Goal: Task Accomplishment & Management: Complete application form

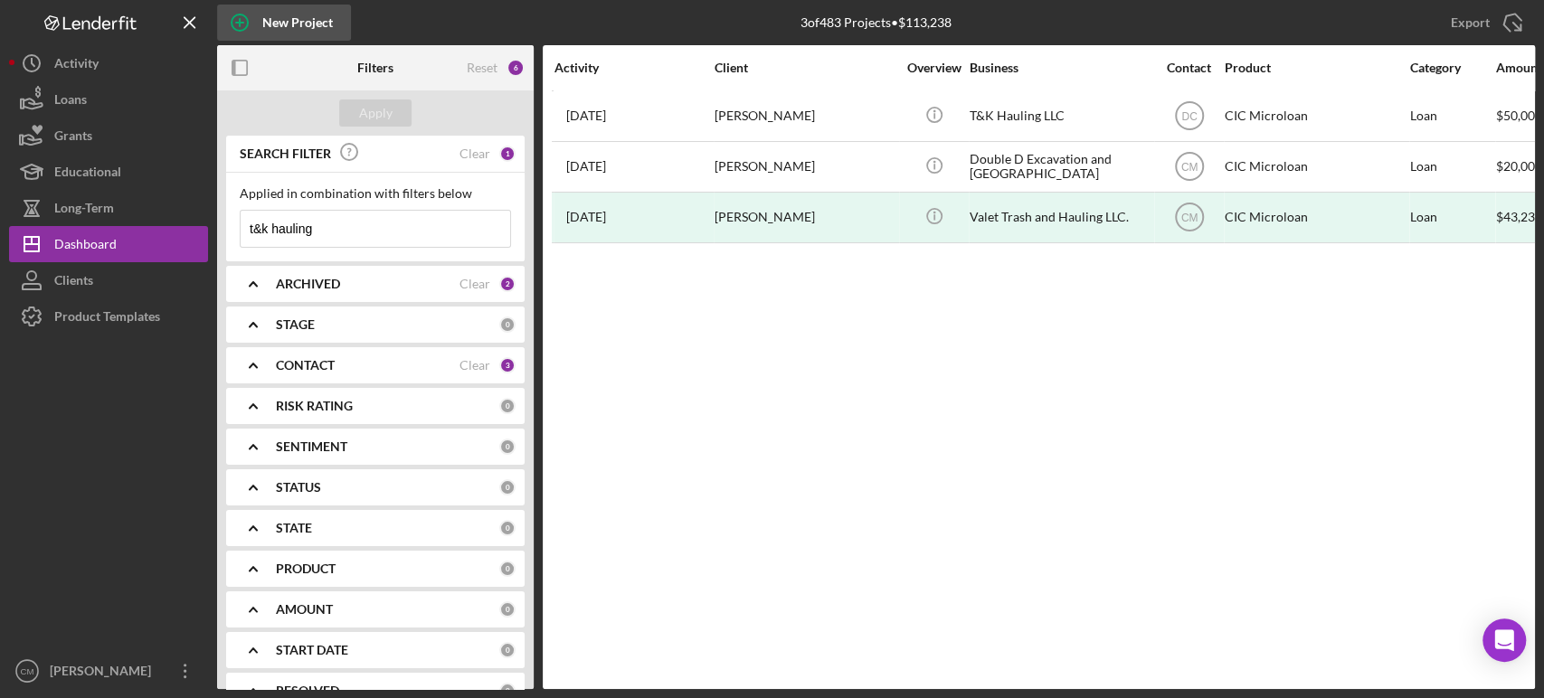
click at [233, 21] on icon "button" at bounding box center [239, 22] width 45 height 45
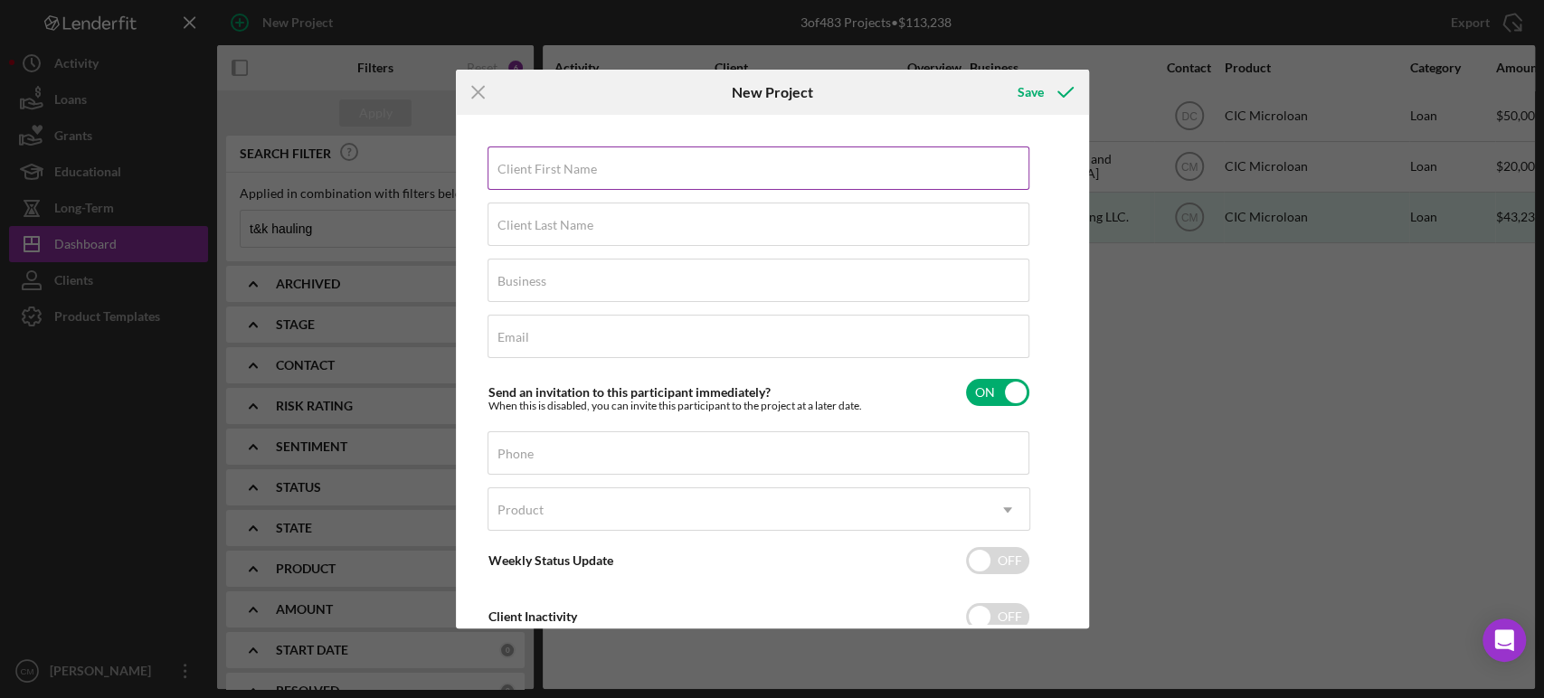
click at [536, 173] on label "Client First Name" at bounding box center [548, 169] width 100 height 14
click at [536, 173] on input "Client First Name" at bounding box center [759, 168] width 542 height 43
type input "[PERSON_NAME]"
click at [551, 215] on div "Client Last Name Required" at bounding box center [759, 225] width 543 height 45
type input "[PERSON_NAME]"
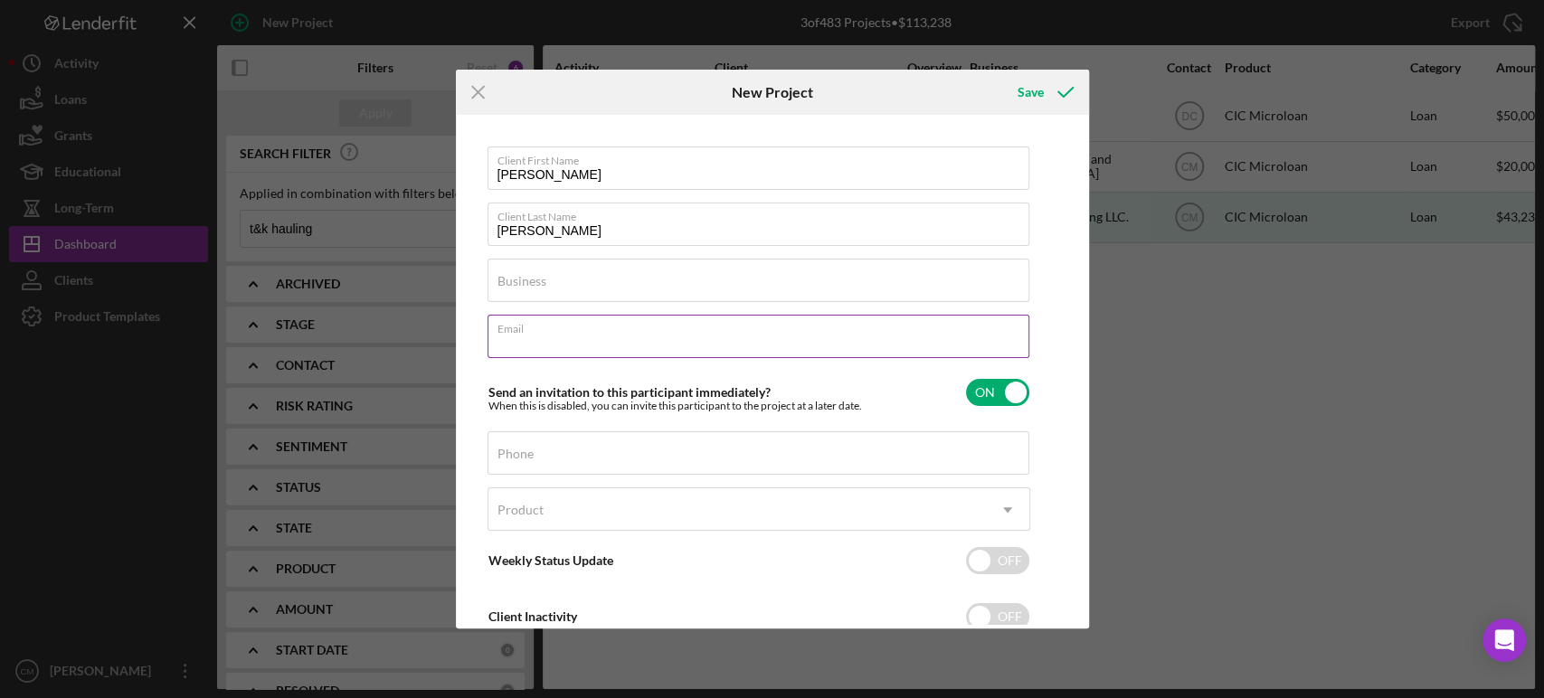
click at [520, 348] on input "Email" at bounding box center [759, 336] width 542 height 43
paste input "[EMAIL_ADDRESS][DOMAIN_NAME]"
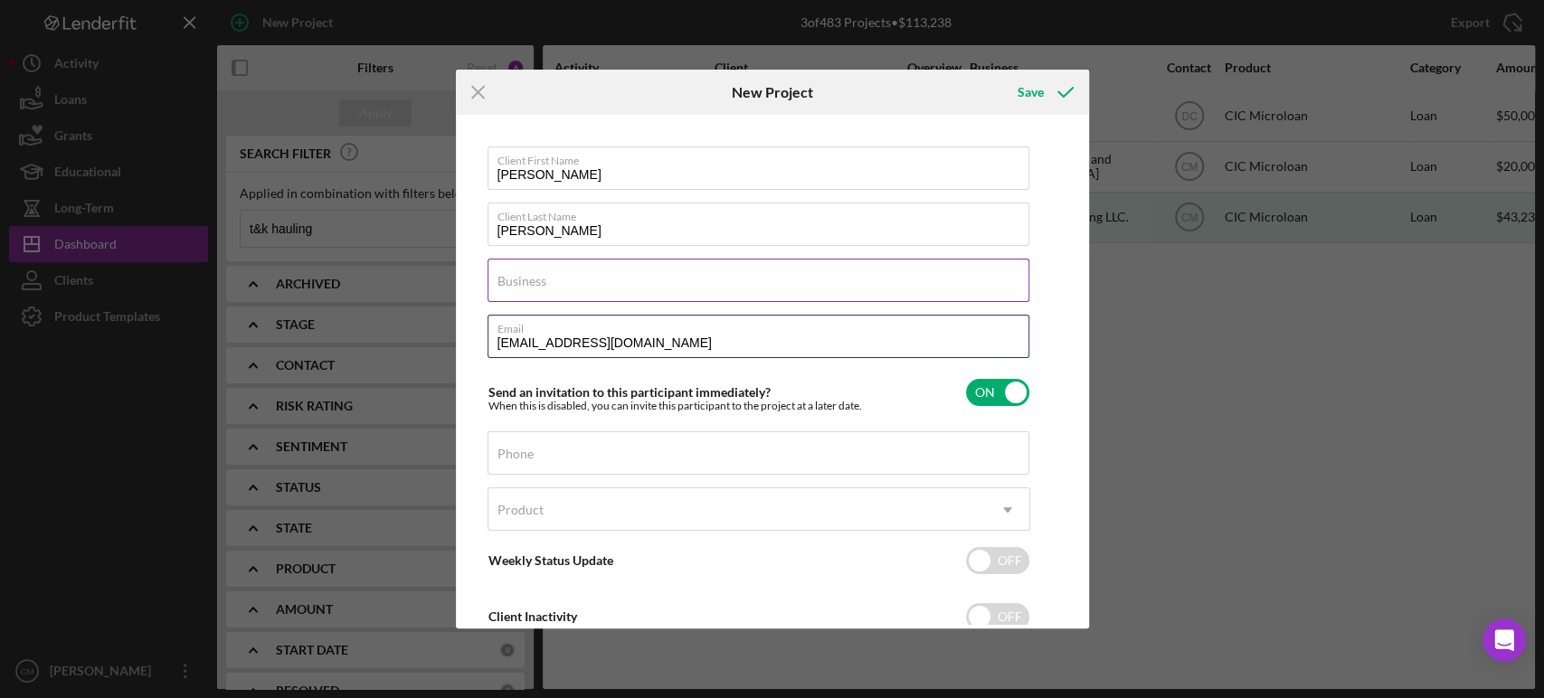
type input "mobileresourcesolutionsllc@gmail.com"
click at [550, 284] on input "Business" at bounding box center [759, 280] width 542 height 43
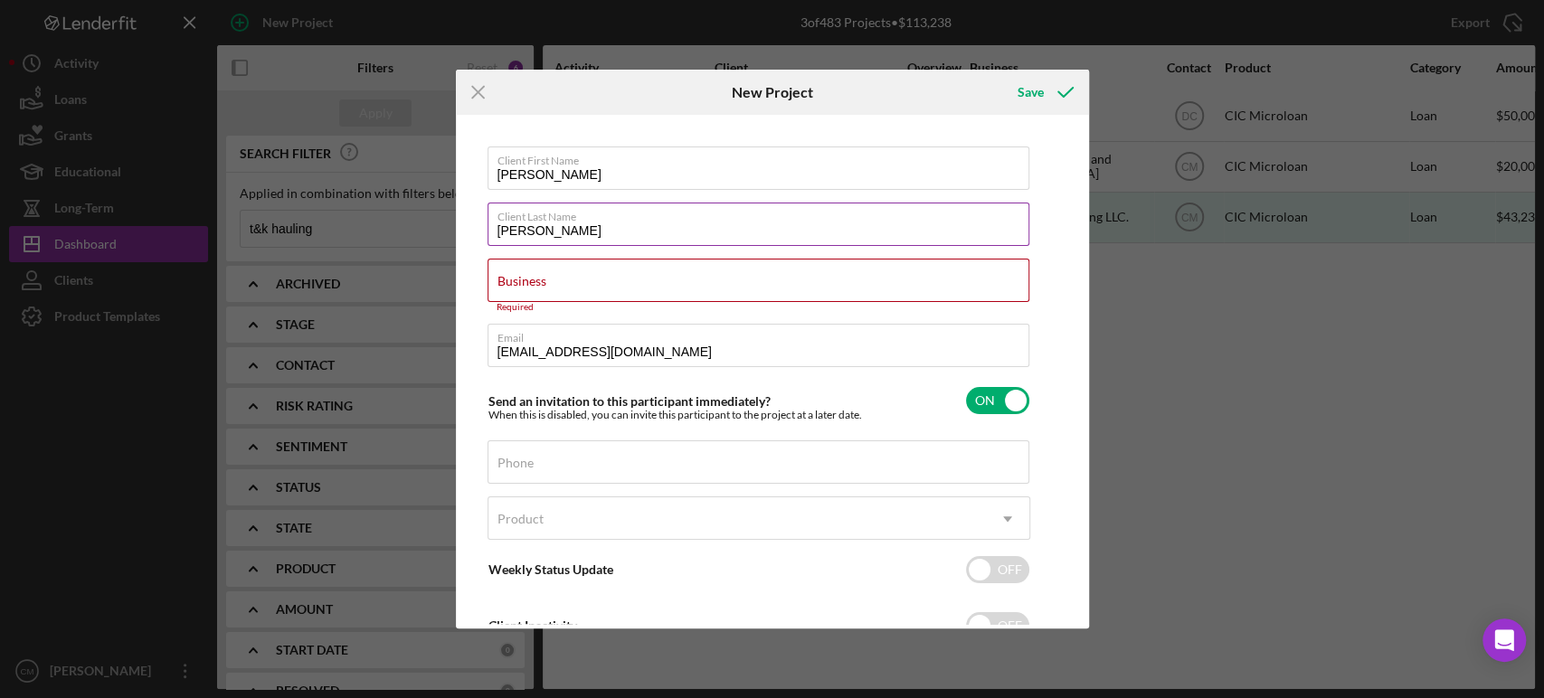
click at [514, 234] on input "Sayer" at bounding box center [759, 224] width 542 height 43
type input "Sawyer"
click at [570, 284] on input "Business" at bounding box center [759, 280] width 542 height 43
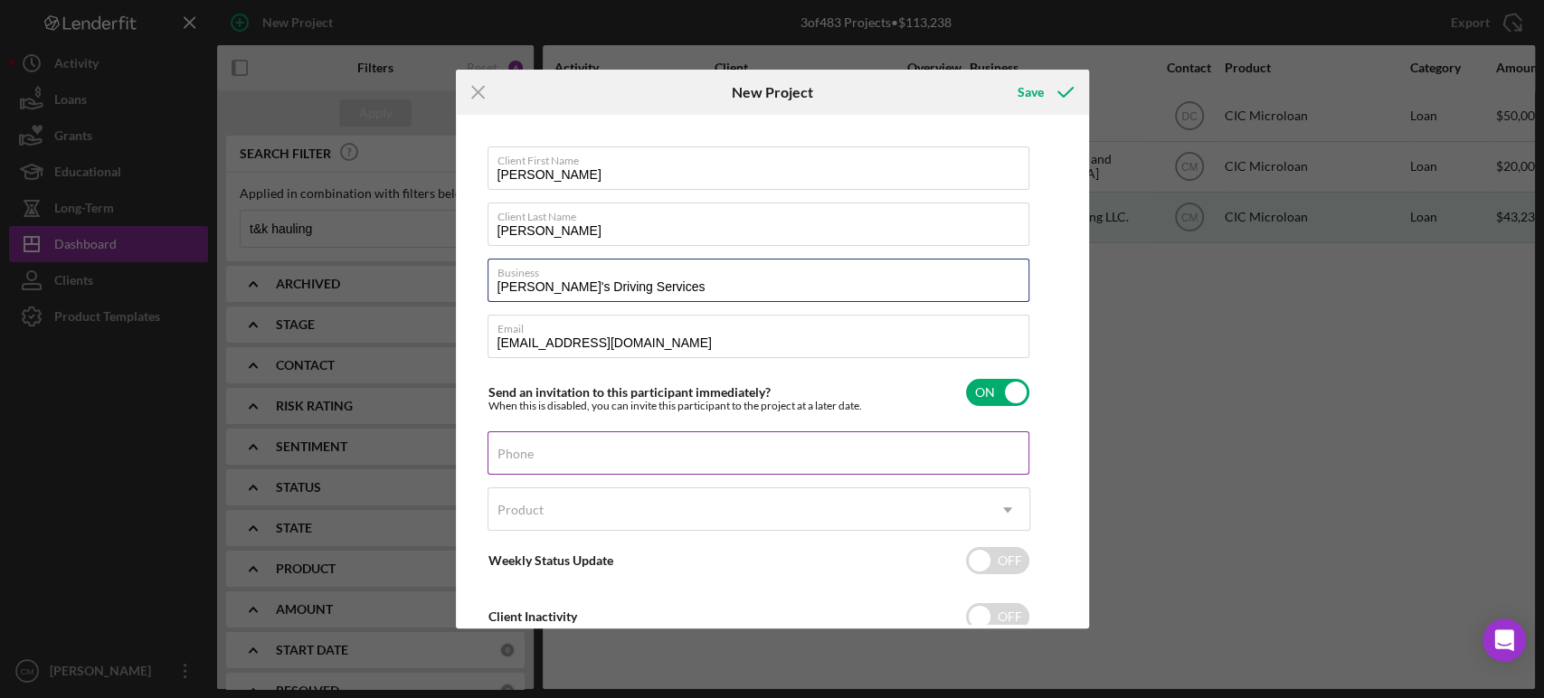
type input "Andrew's Driving Services"
click at [557, 449] on div "Phone" at bounding box center [759, 454] width 543 height 45
click at [517, 450] on label "Phone" at bounding box center [764, 442] width 532 height 20
click at [517, 450] on input "Phone" at bounding box center [759, 453] width 542 height 43
paste input "(434) 260-1673"
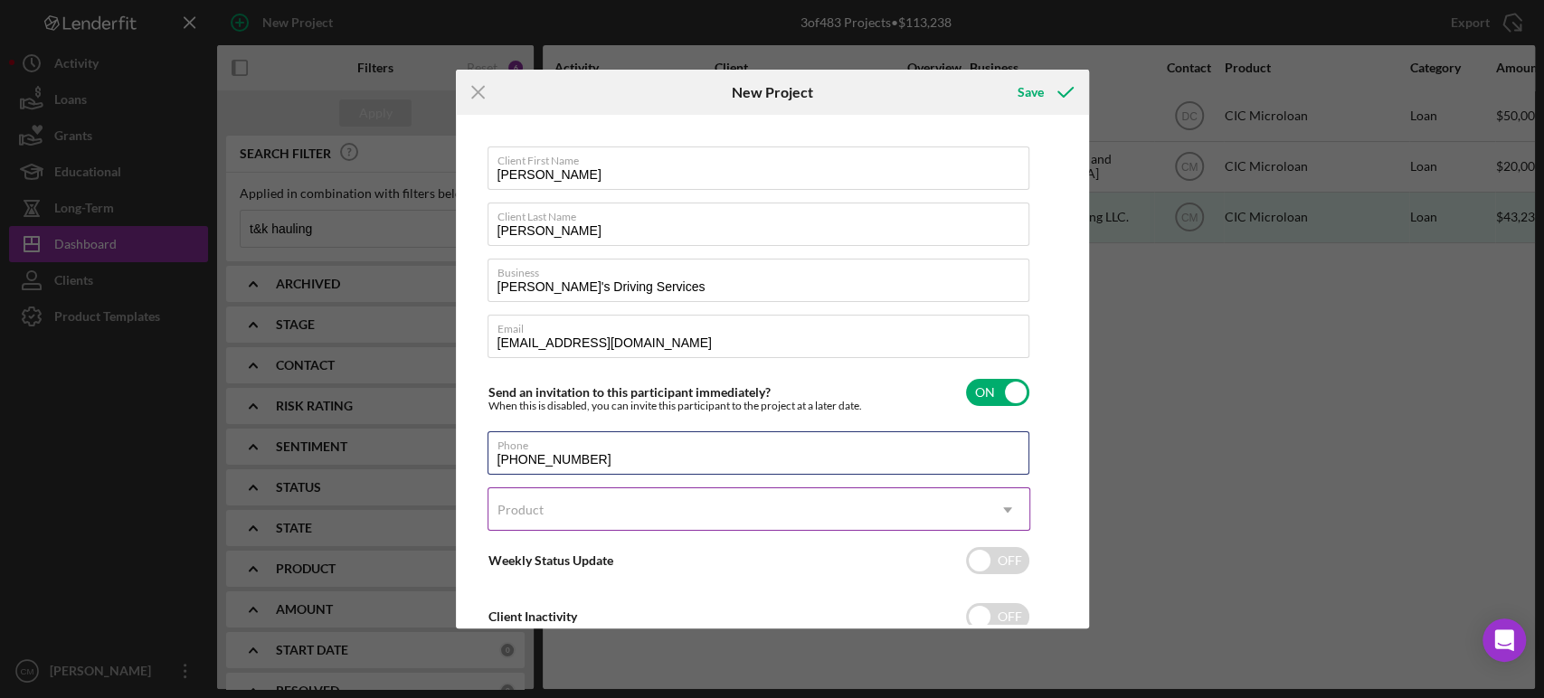
type input "(434) 260-1673"
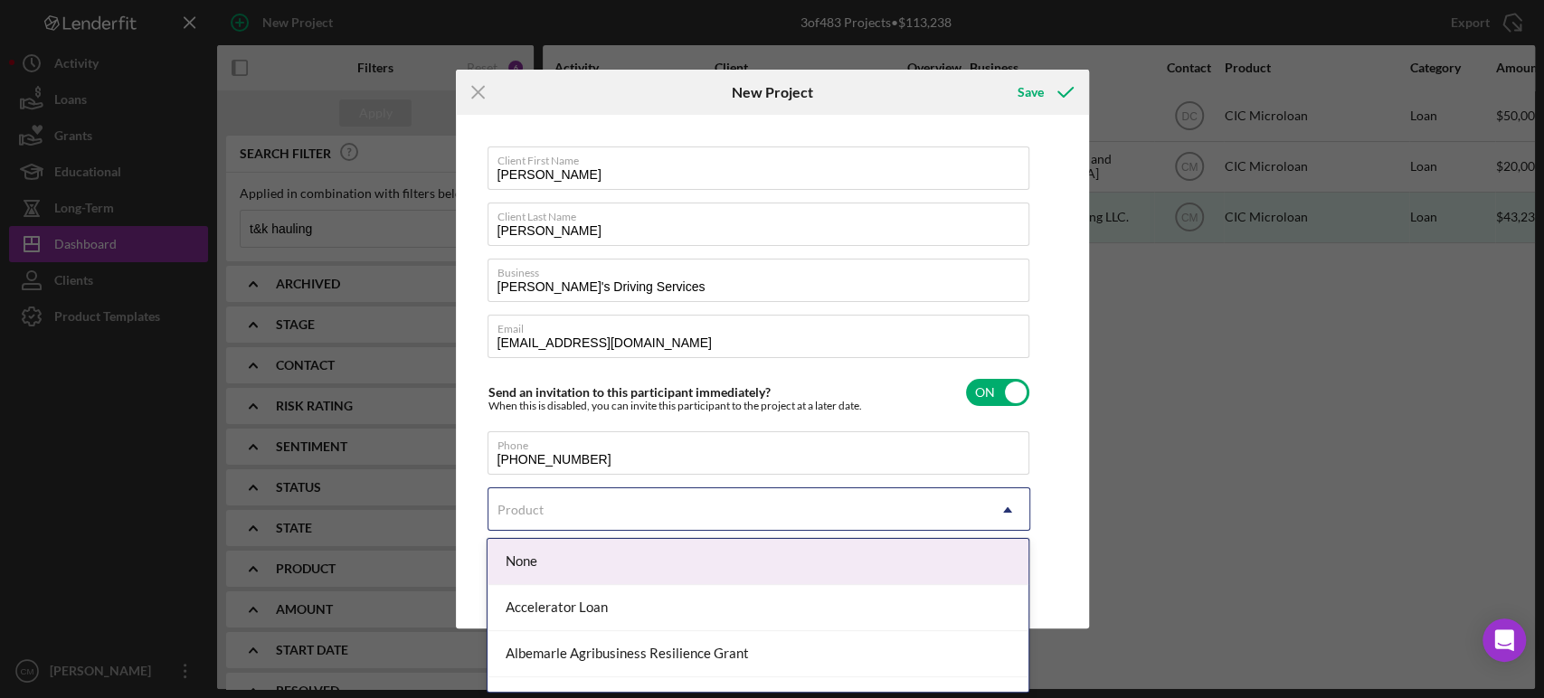
click at [562, 514] on div "Product" at bounding box center [738, 510] width 498 height 42
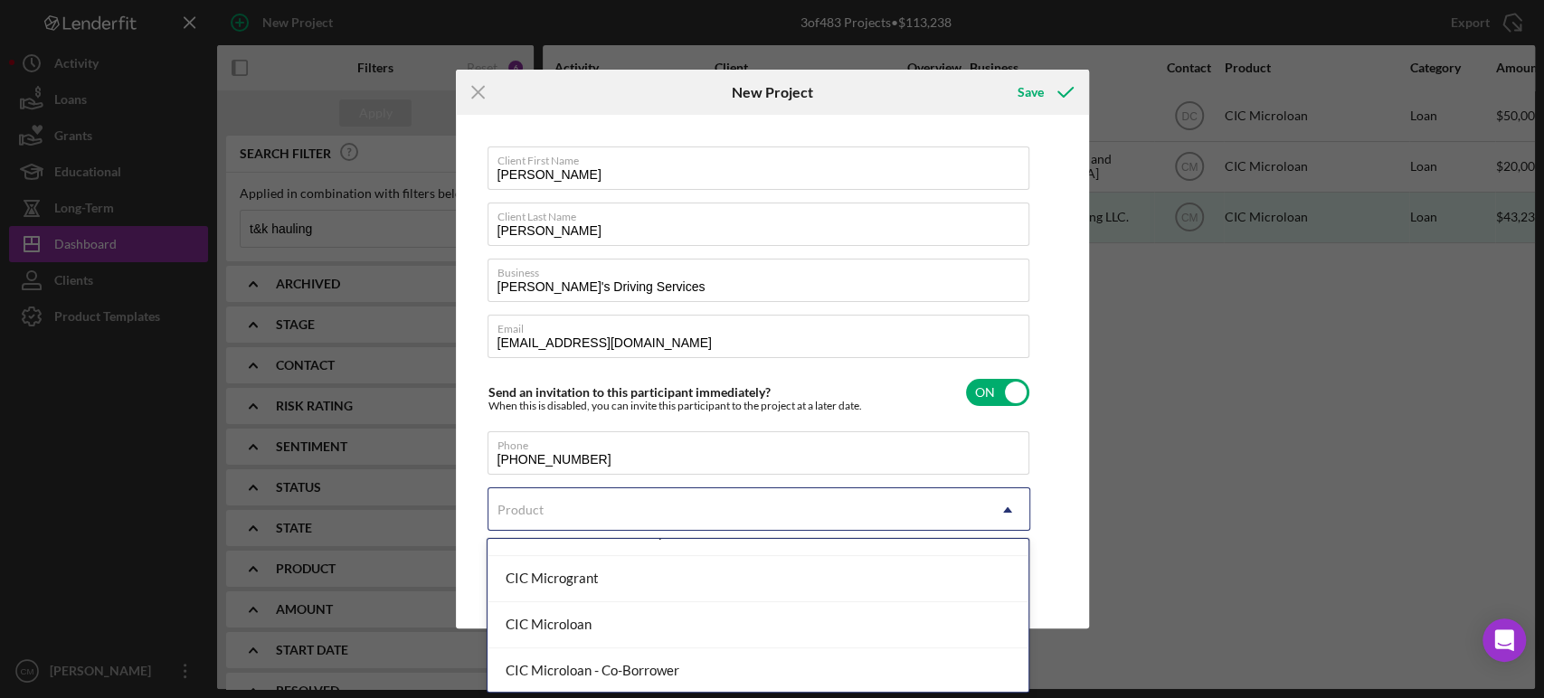
scroll to position [274, 0]
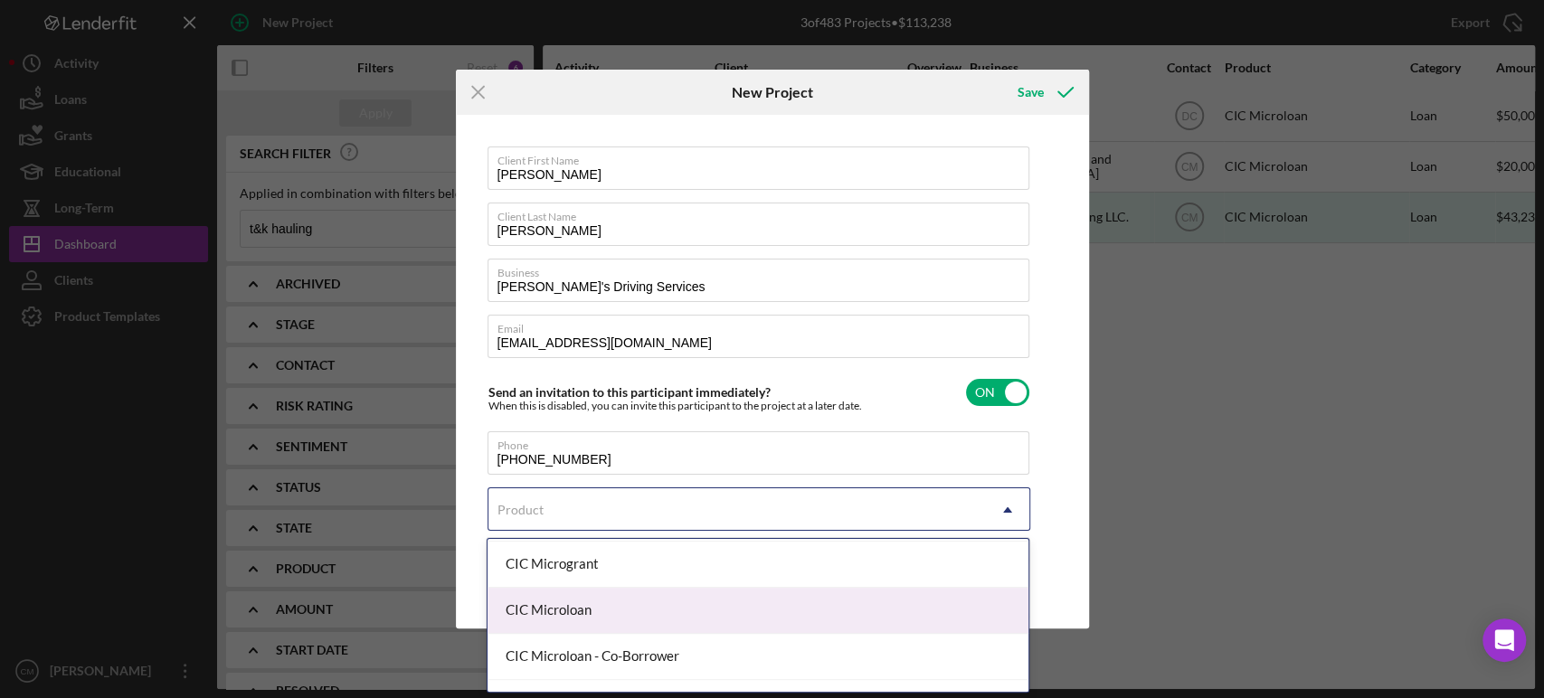
click at [620, 604] on div "CIC Microloan" at bounding box center [758, 611] width 541 height 46
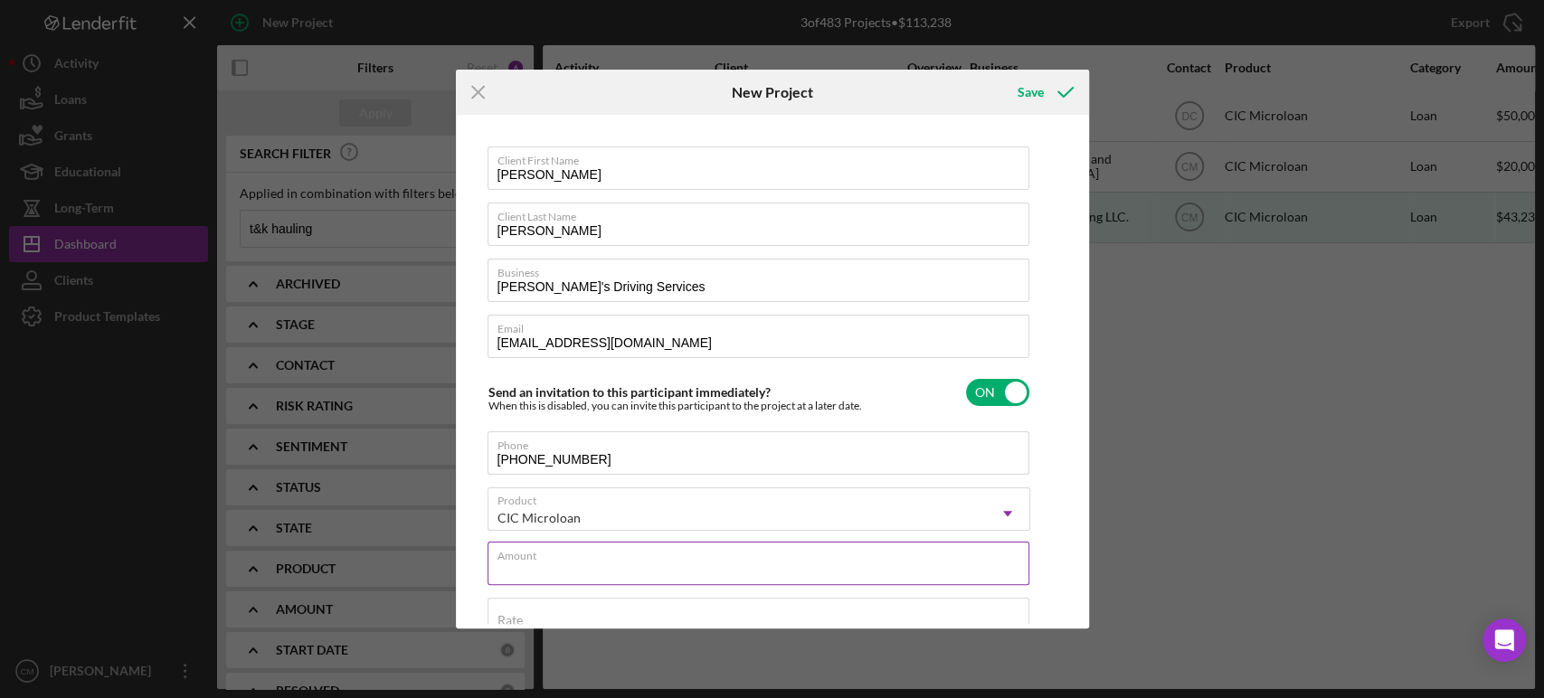
click at [634, 573] on input "Amount" at bounding box center [759, 563] width 542 height 43
type input "$50,000"
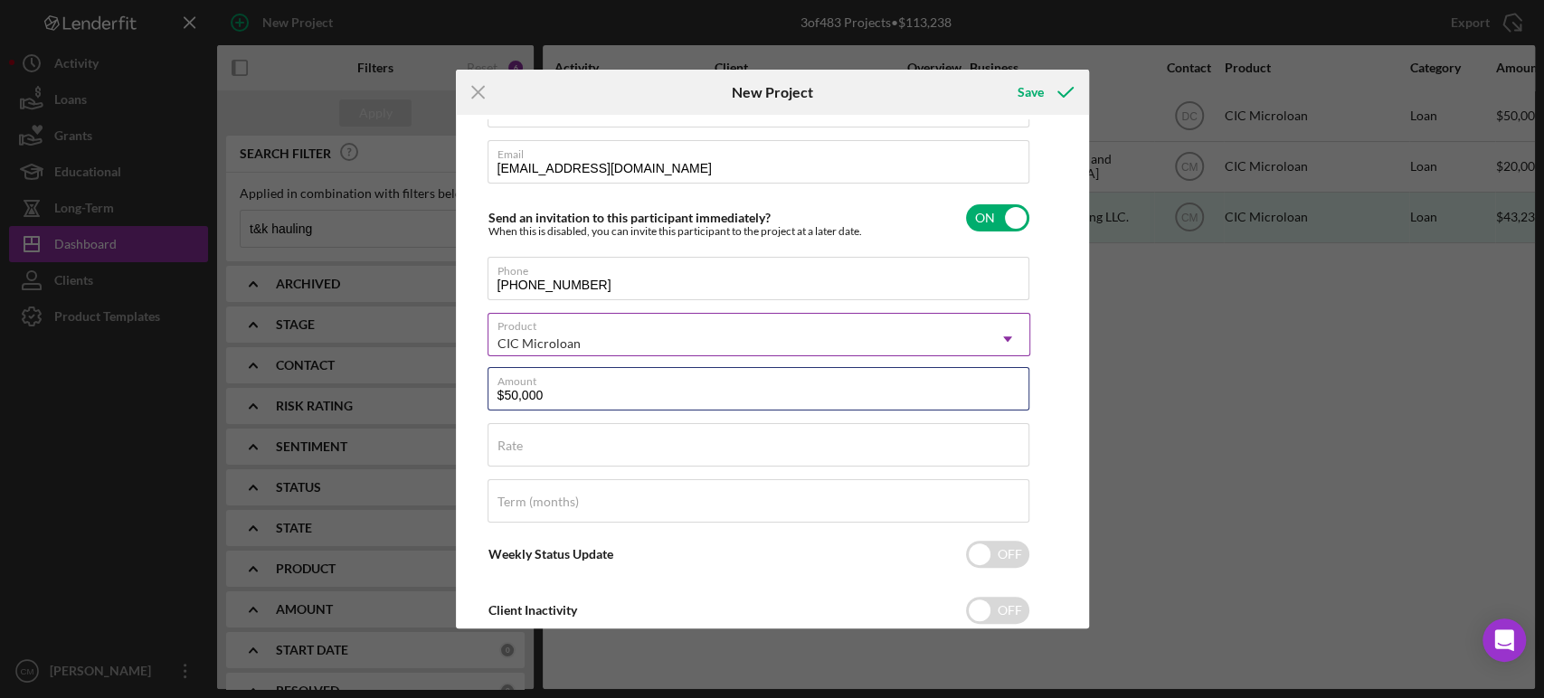
scroll to position [0, 0]
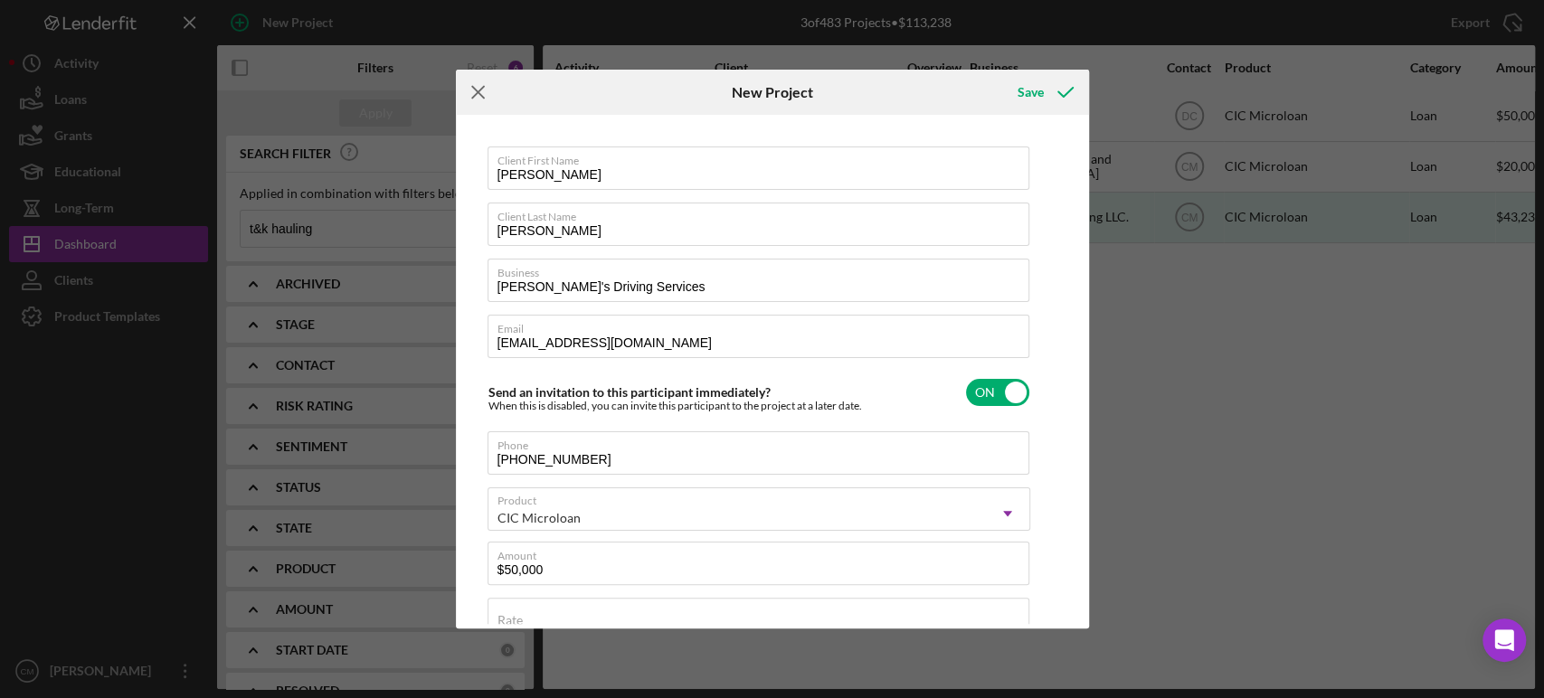
click at [479, 93] on line at bounding box center [478, 93] width 12 height 12
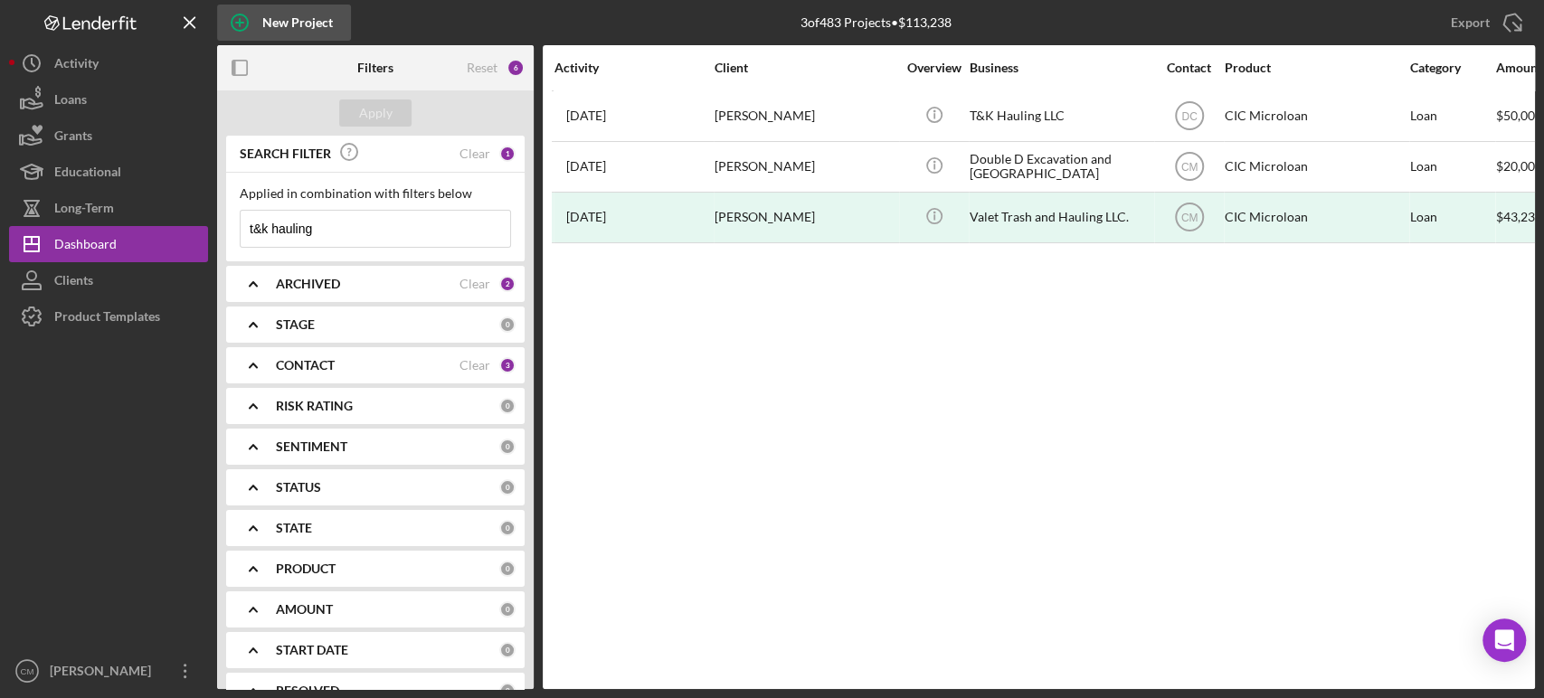
click at [282, 24] on div "New Project" at bounding box center [297, 23] width 71 height 36
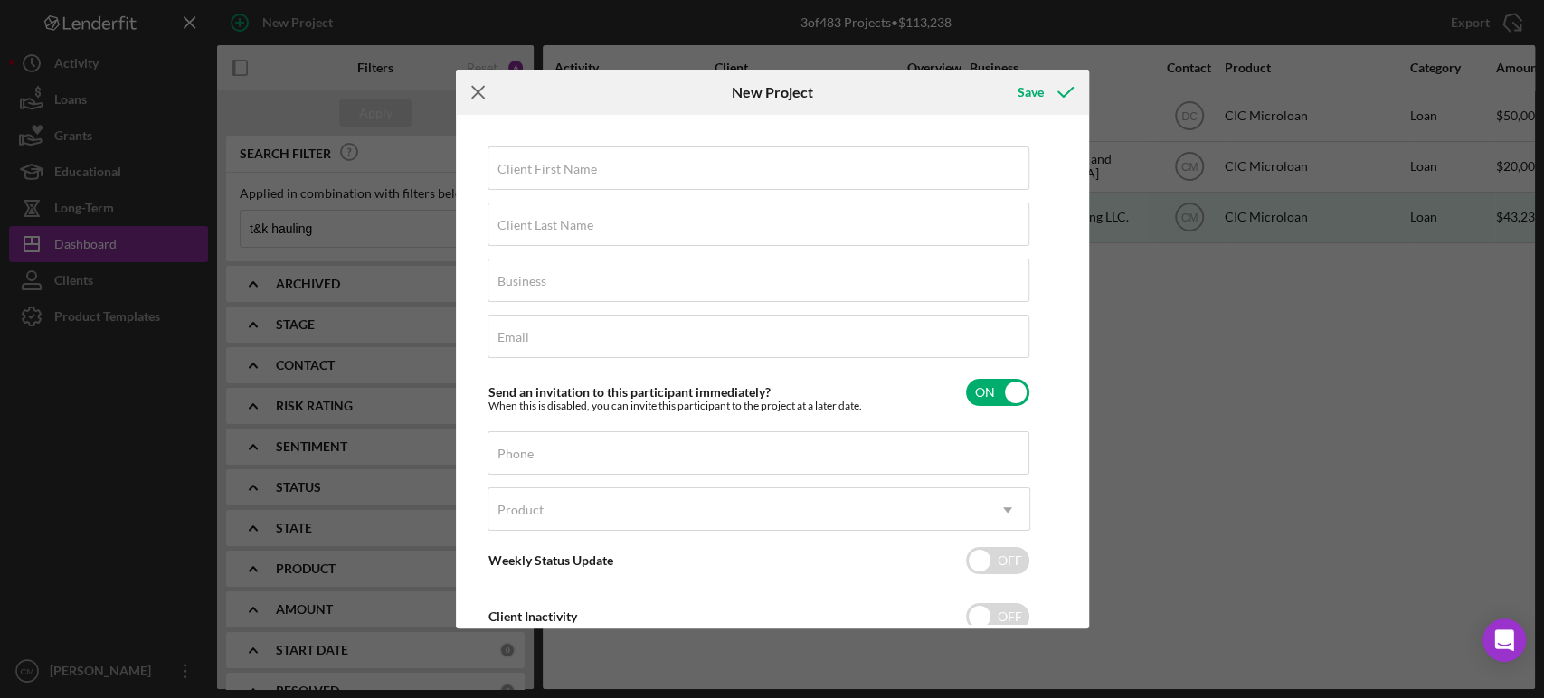
click at [484, 90] on icon "Icon/Menu Close" at bounding box center [478, 92] width 45 height 45
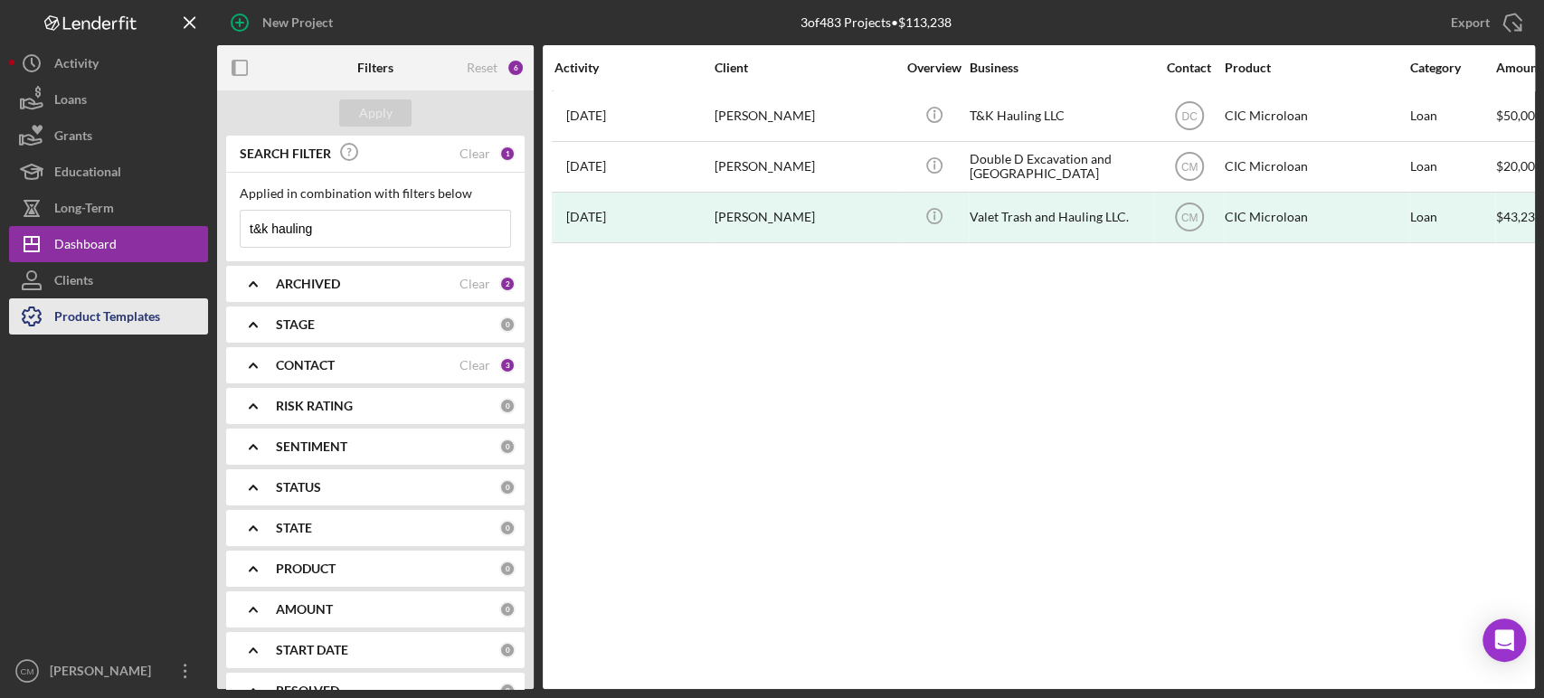
click at [94, 317] on div "Product Templates" at bounding box center [107, 319] width 106 height 41
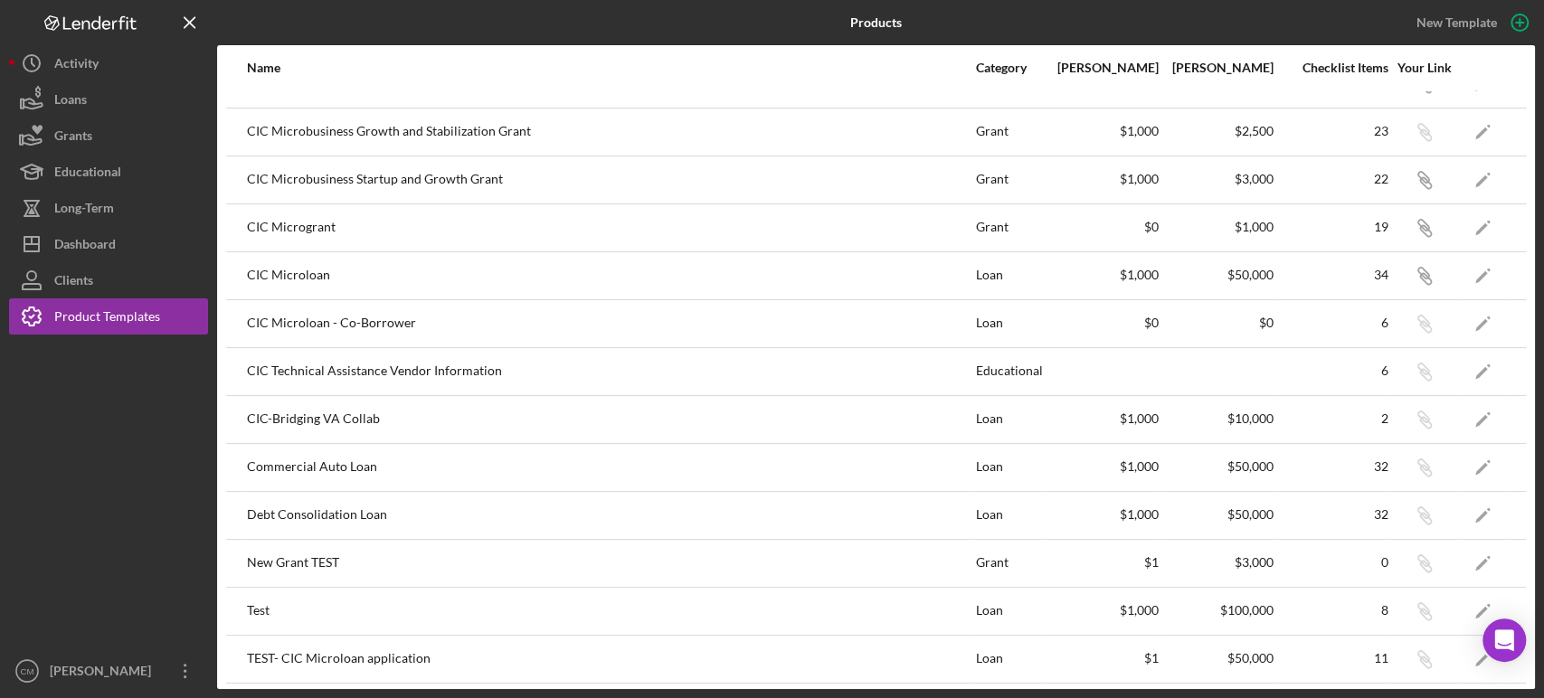
scroll to position [128, 0]
click at [1470, 471] on icon "Icon/Edit" at bounding box center [1483, 466] width 41 height 41
